Goal: Navigation & Orientation: Find specific page/section

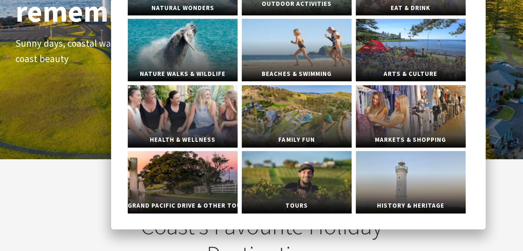
scroll to position [125, 0]
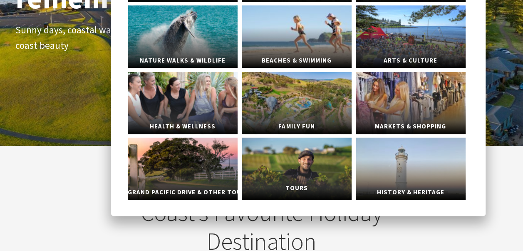
click at [306, 152] on link "Tours" at bounding box center [297, 168] width 110 height 62
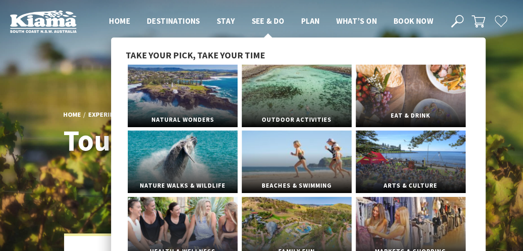
click at [390, 92] on link "Eat & Drink" at bounding box center [411, 96] width 110 height 62
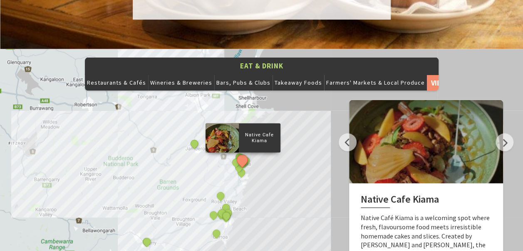
scroll to position [833, 0]
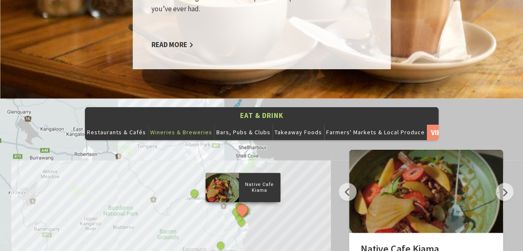
click at [191, 124] on button "Wineries & Breweries" at bounding box center [181, 132] width 66 height 17
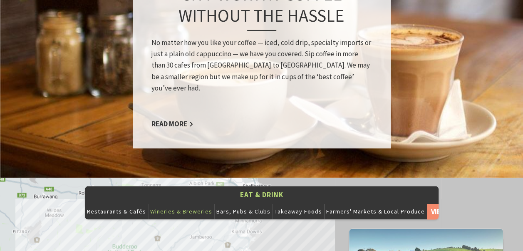
scroll to position [750, 0]
